Goal: Information Seeking & Learning: Learn about a topic

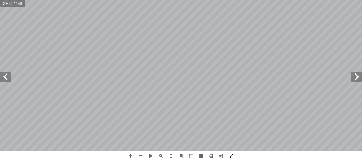
click at [232, 157] on span at bounding box center [231, 156] width 10 height 10
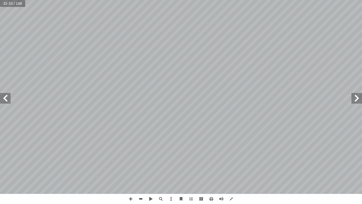
click at [142, 161] on span at bounding box center [141, 199] width 10 height 10
click at [232, 161] on span at bounding box center [231, 199] width 10 height 10
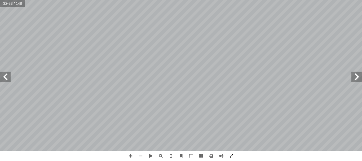
click at [233, 155] on span at bounding box center [231, 156] width 10 height 10
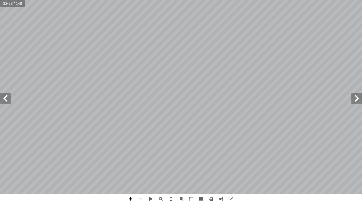
click at [130, 161] on span at bounding box center [131, 199] width 10 height 10
click at [3, 100] on span at bounding box center [5, 98] width 11 height 11
click at [6, 97] on span at bounding box center [5, 98] width 11 height 11
click at [133, 161] on span at bounding box center [131, 199] width 10 height 10
click at [117, 161] on div "٣٢ ُ ة َ تاب ِ ك ْ ال : ِ راغ َ ف ْ تي في ال ْ أ ا َ ما ي ُ ب ُ ت ْ ك َ ن ١ . ِ…" at bounding box center [181, 102] width 362 height 204
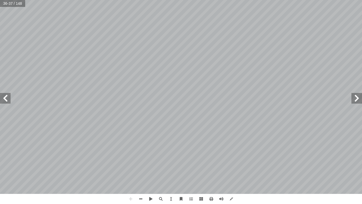
click at [117, 161] on div "٣٢ ُ ة َ تاب ِ ك ْ ال : ِ راغ َ ف ْ تي في ال ْ أ ا َ ما ي ُ ب ُ ت ْ ك َ ن ١ . ِ…" at bounding box center [181, 102] width 362 height 204
